Goal: Transaction & Acquisition: Subscribe to service/newsletter

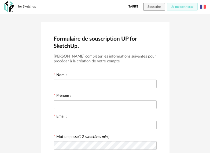
scroll to position [107, 0]
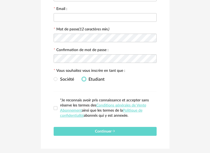
click at [85, 79] on span at bounding box center [84, 79] width 4 height 4
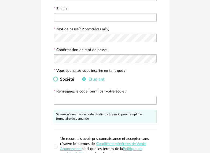
click at [60, 80] on span "Société" at bounding box center [65, 79] width 17 height 4
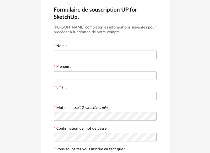
scroll to position [0, 0]
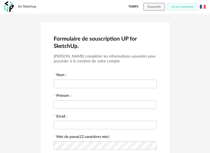
click at [198, 9] on div "Tarifs Souscrire Je me connecte" at bounding box center [166, 7] width 80 height 8
click at [200, 8] on div "Tarifs Souscrire Je me connecte" at bounding box center [166, 7] width 80 height 8
click at [201, 8] on img at bounding box center [203, 7] width 6 height 6
click at [202, 7] on img at bounding box center [203, 7] width 6 height 6
click at [201, 6] on img at bounding box center [203, 7] width 6 height 6
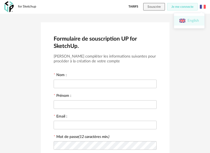
click at [193, 20] on li "English" at bounding box center [189, 21] width 30 height 10
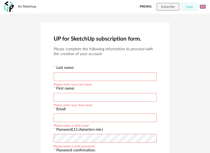
click at [147, 6] on link "Pricing" at bounding box center [146, 7] width 12 height 8
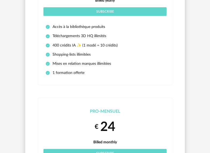
scroll to position [429, 0]
